Goal: Transaction & Acquisition: Book appointment/travel/reservation

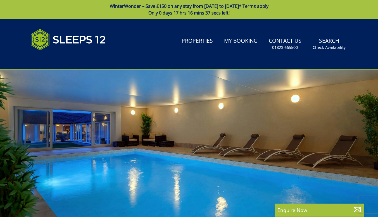
click at [134, 46] on div "Search Menu Properties My Booking Contact Us [PHONE_NUMBER] Search Check Availa…" at bounding box center [188, 44] width 335 height 37
click at [246, 56] on div "Search Menu Properties My Booking Contact Us [PHONE_NUMBER] Search Check Availa…" at bounding box center [188, 44] width 335 height 37
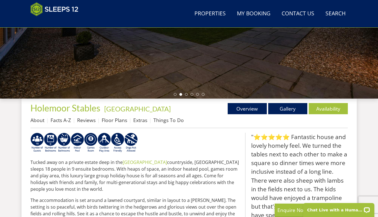
scroll to position [145, 0]
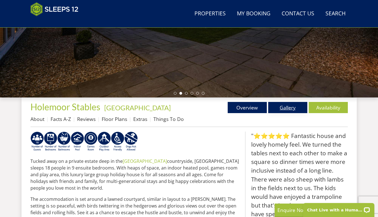
click at [292, 108] on link "Gallery" at bounding box center [287, 107] width 39 height 11
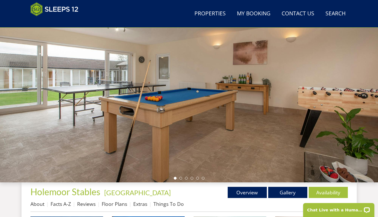
scroll to position [54, 0]
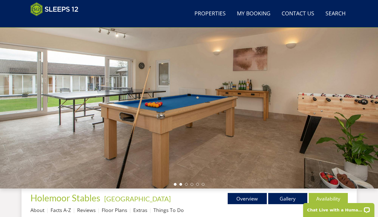
click at [180, 184] on li at bounding box center [180, 184] width 3 height 3
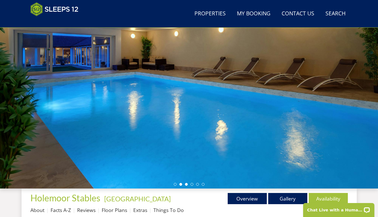
click at [185, 183] on li at bounding box center [186, 184] width 3 height 3
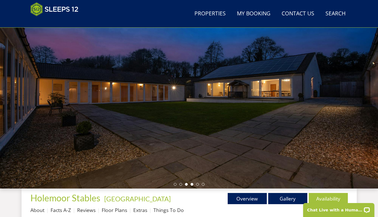
click at [191, 184] on li at bounding box center [191, 184] width 3 height 3
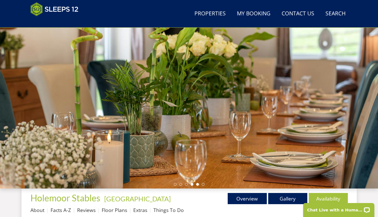
click at [197, 184] on li at bounding box center [197, 184] width 3 height 3
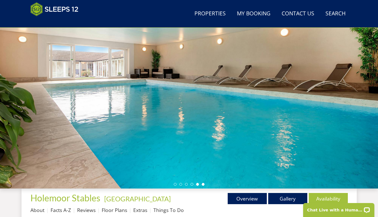
click at [203, 184] on li at bounding box center [203, 184] width 3 height 3
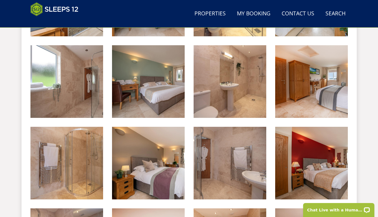
scroll to position [556, 0]
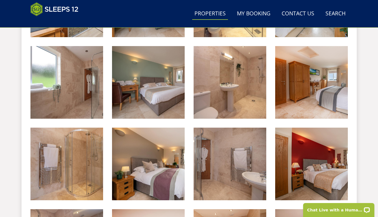
click at [208, 13] on link "Properties" at bounding box center [210, 14] width 36 height 13
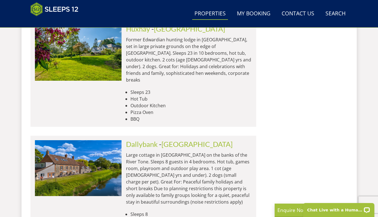
scroll to position [2396, 0]
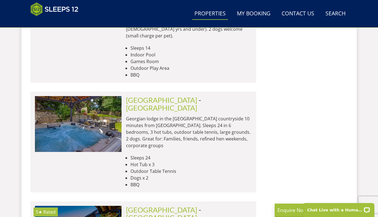
scroll to position [4574, 0]
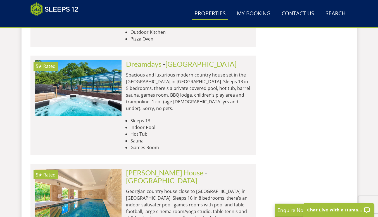
scroll to position [6864, 0]
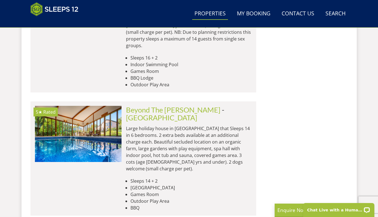
scroll to position [8232, 0]
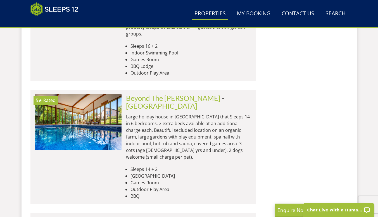
click at [155, 12] on div "Search Menu Properties My Booking Contact Us [PHONE_NUMBER] Search Check Availa…" at bounding box center [188, 13] width 335 height 23
click at [334, 11] on link "Search Check Availability" at bounding box center [335, 14] width 25 height 13
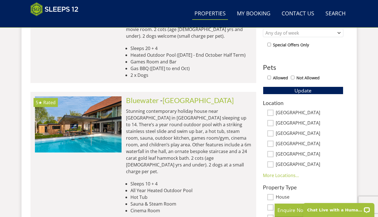
scroll to position [312, 0]
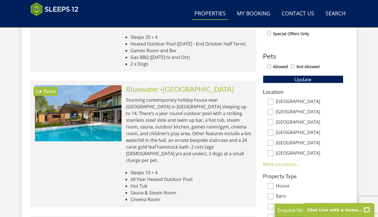
click at [270, 133] on input "[GEOGRAPHIC_DATA]" at bounding box center [270, 133] width 6 height 6
checkbox input "true"
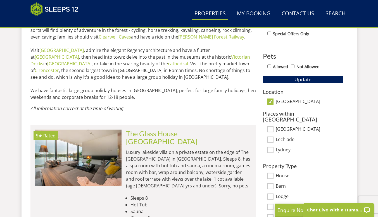
click at [272, 154] on div "1 Guest 2 Guests 3 Guests 4 Guests 5 Guests 6 Guests 7 Guests 8 Guests 9 Guests…" at bounding box center [302, 93] width 89 height 295
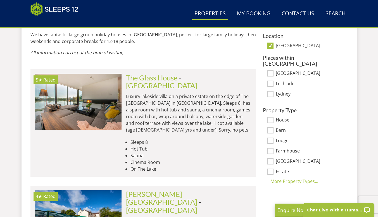
click at [269, 46] on input "[GEOGRAPHIC_DATA]" at bounding box center [270, 46] width 6 height 6
checkbox input "false"
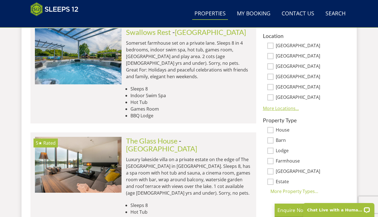
click at [281, 110] on link "More Locations..." at bounding box center [281, 108] width 36 height 6
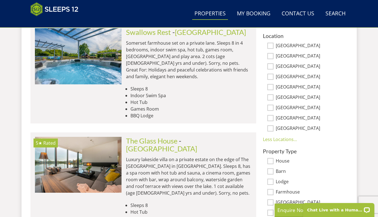
click at [271, 97] on input "[GEOGRAPHIC_DATA]" at bounding box center [270, 97] width 6 height 6
checkbox input "true"
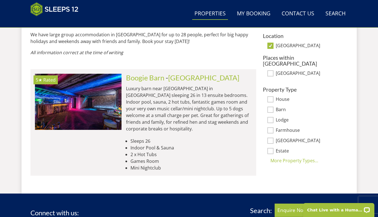
click at [271, 44] on input "[GEOGRAPHIC_DATA]" at bounding box center [270, 46] width 6 height 6
checkbox input "false"
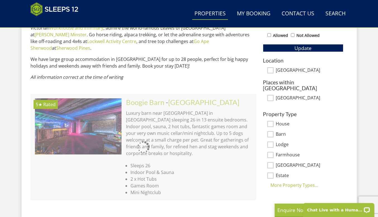
scroll to position [340, 0]
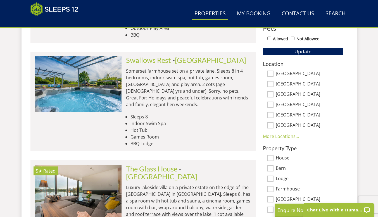
click at [270, 104] on input "[GEOGRAPHIC_DATA]" at bounding box center [270, 105] width 6 height 6
checkbox input "true"
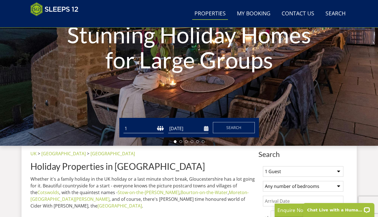
scroll to position [89, 0]
